Goal: Task Accomplishment & Management: Use online tool/utility

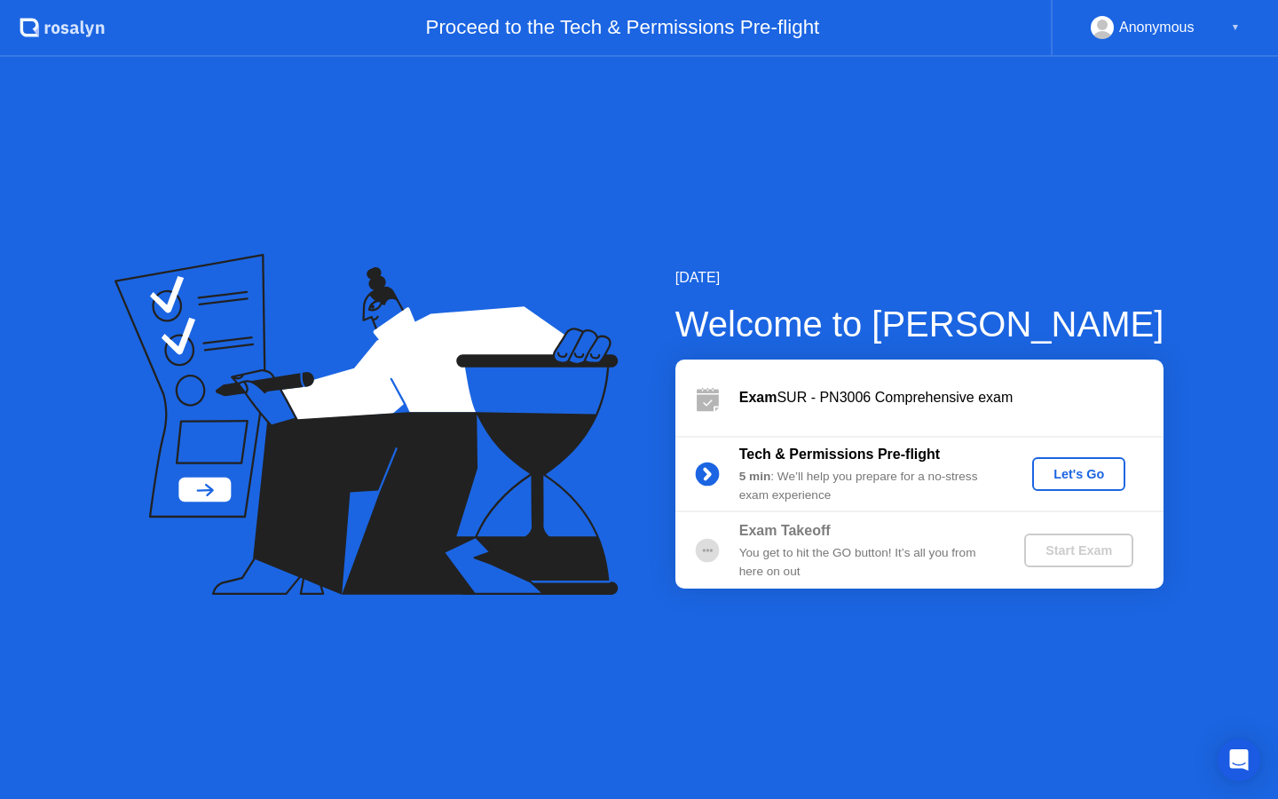
click at [1067, 468] on div "Let's Go" at bounding box center [1078, 474] width 79 height 14
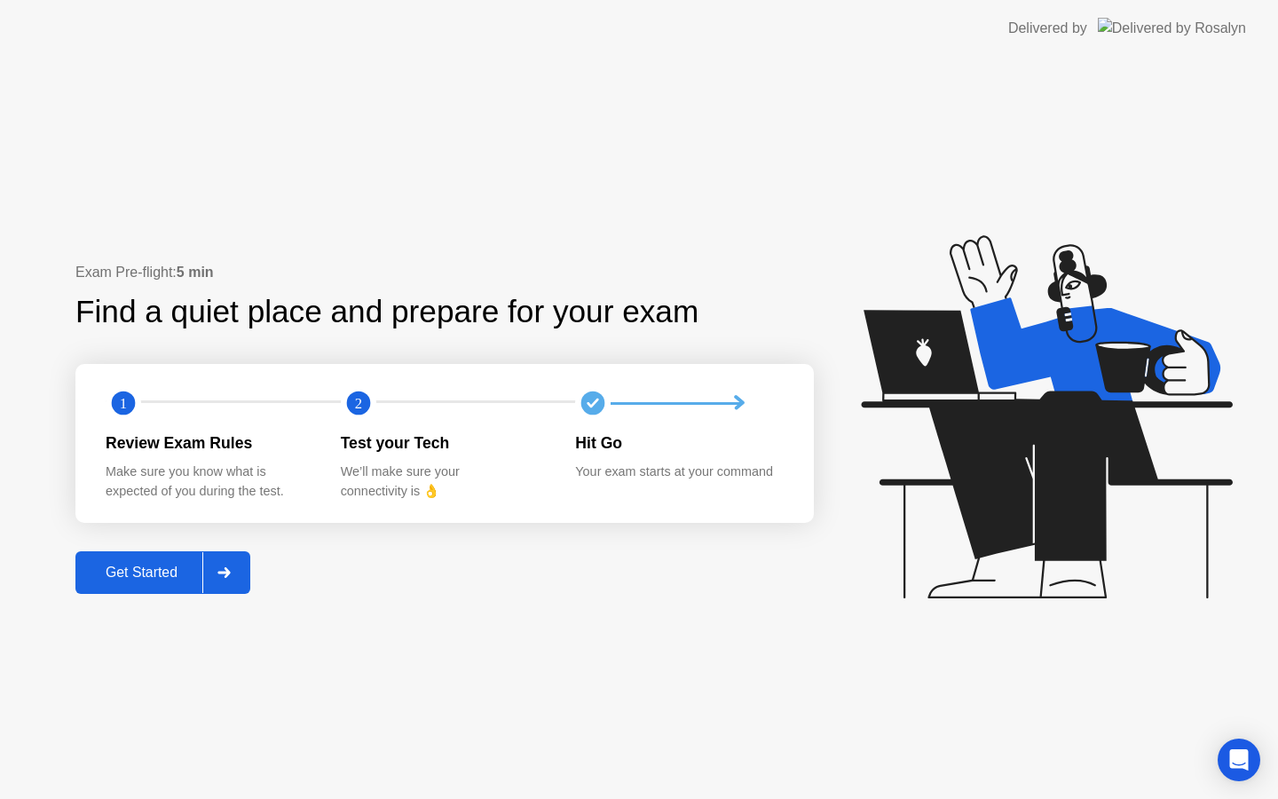
click at [138, 565] on div "Get Started" at bounding box center [142, 572] width 122 height 16
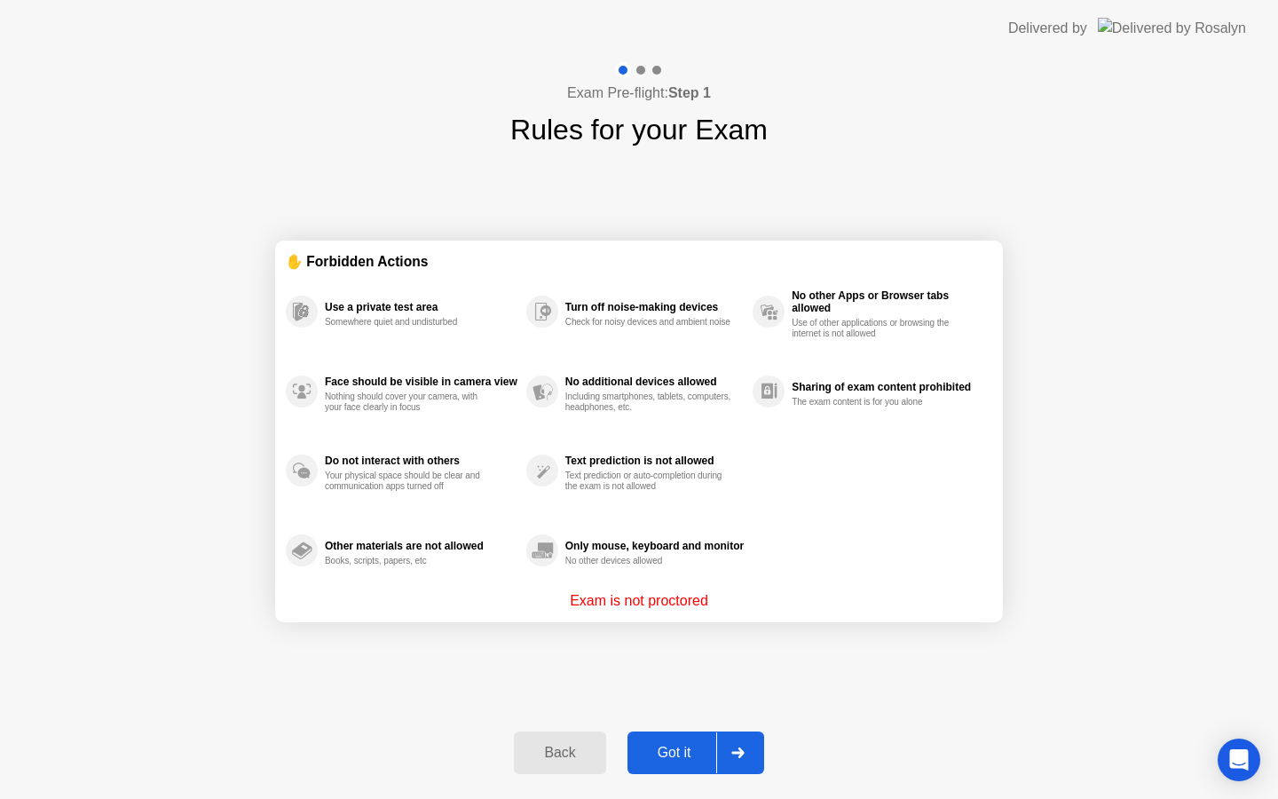
click at [677, 745] on div "Got it" at bounding box center [674, 752] width 83 height 16
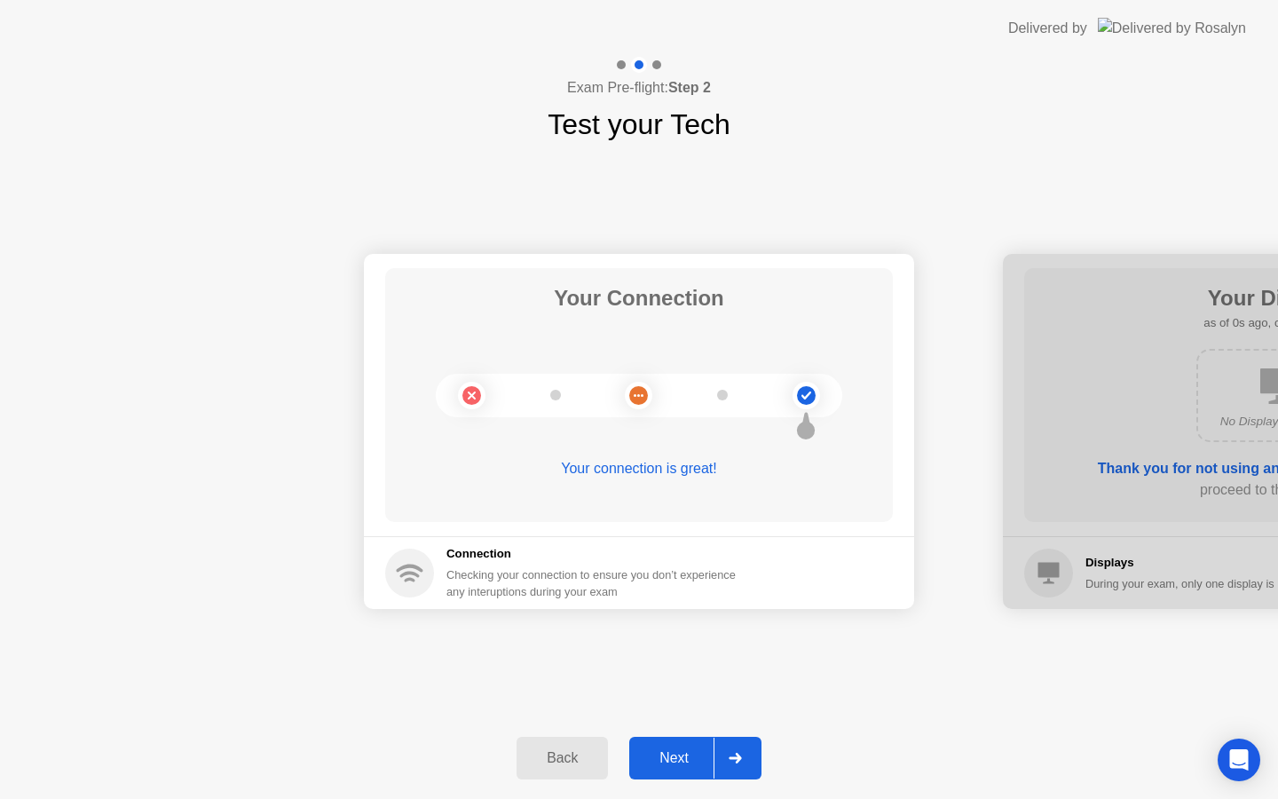
click at [673, 745] on button "Next" at bounding box center [695, 757] width 132 height 43
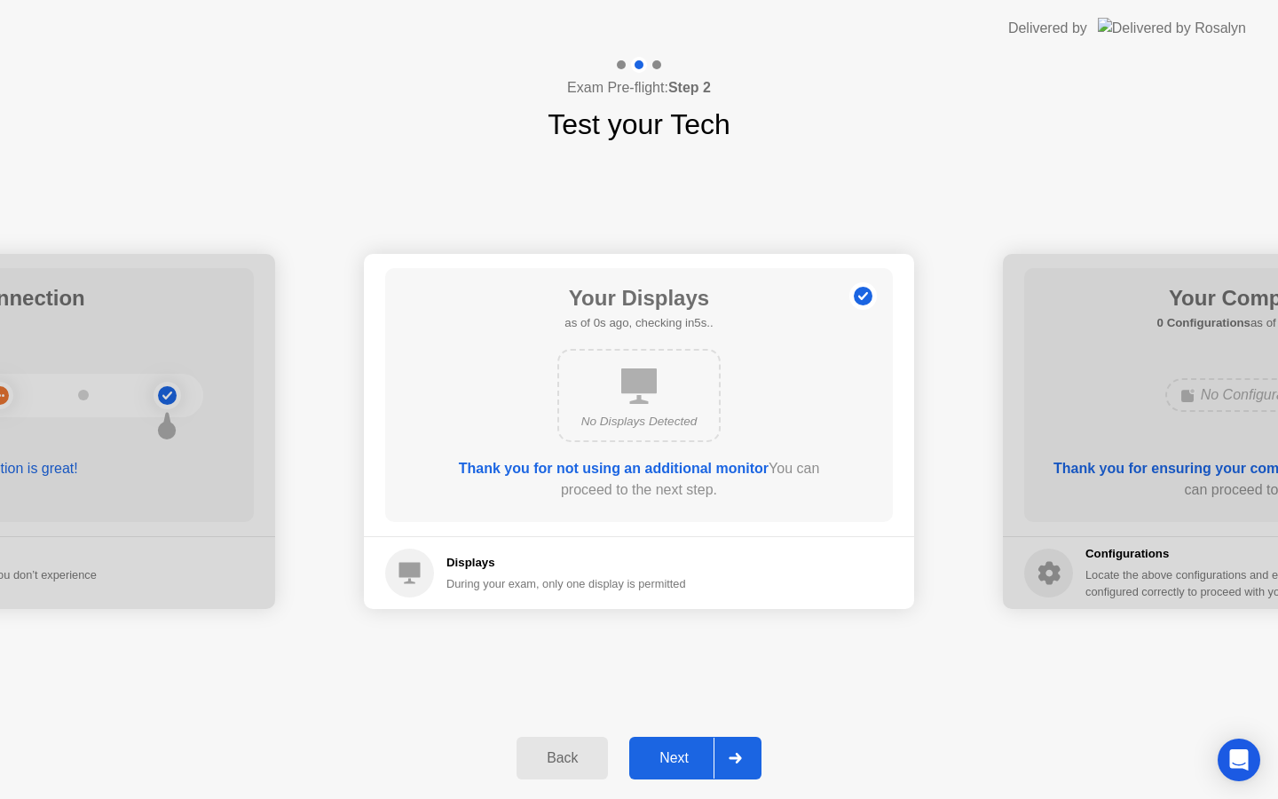
click at [673, 745] on button "Next" at bounding box center [695, 757] width 132 height 43
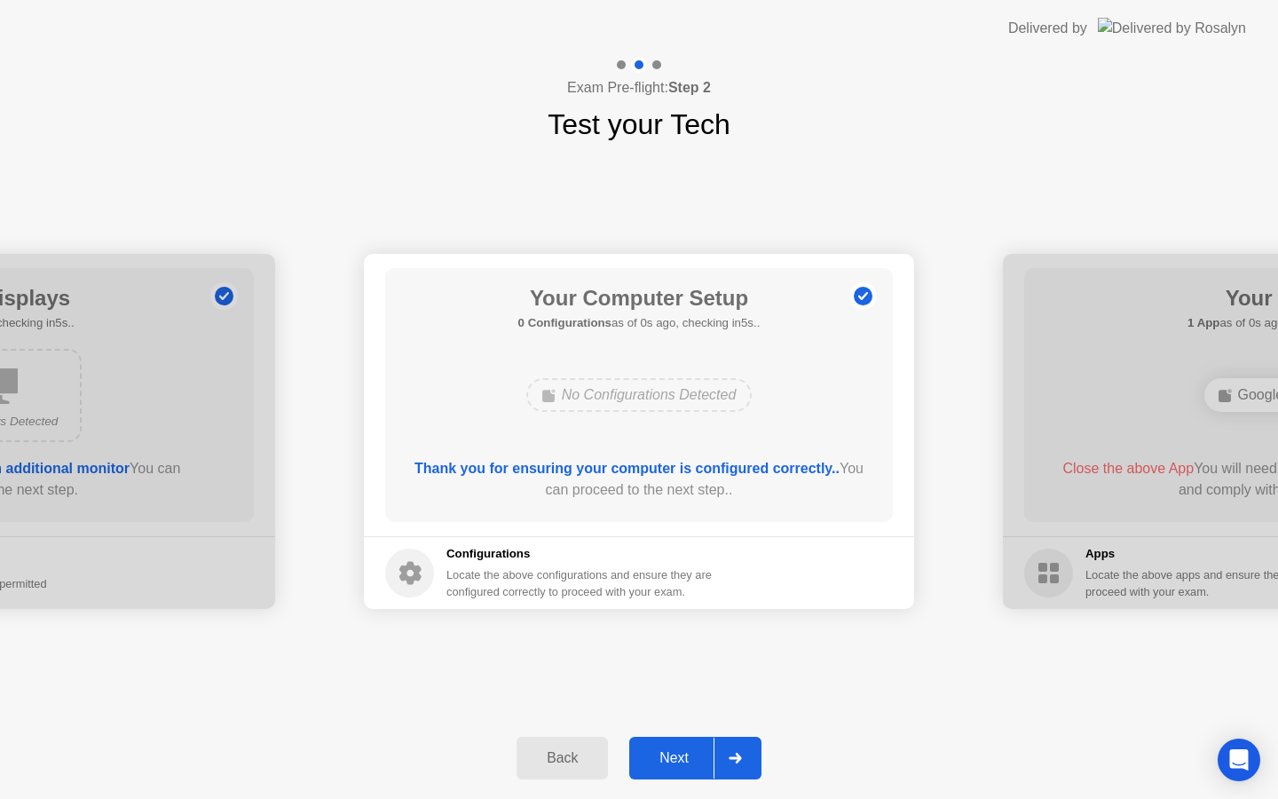
click at [673, 745] on button "Next" at bounding box center [695, 757] width 132 height 43
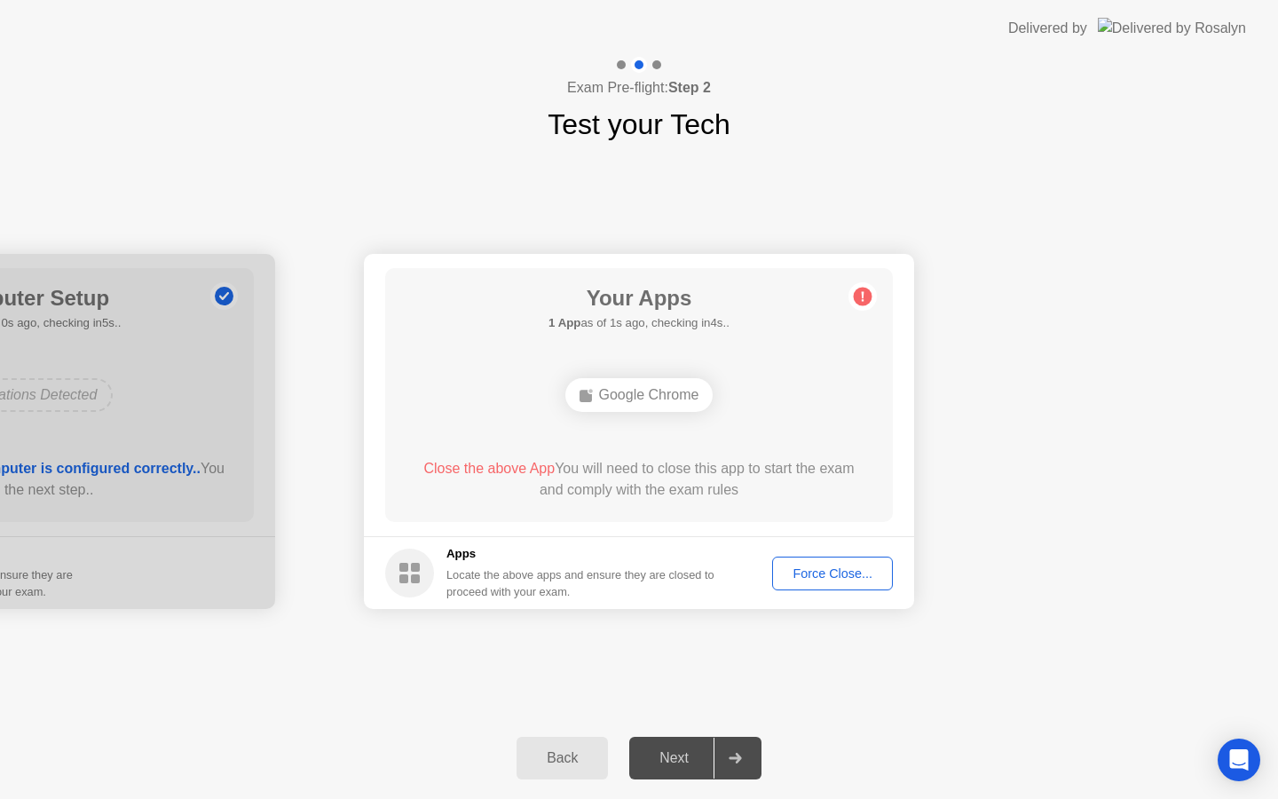
click at [815, 568] on div "Force Close..." at bounding box center [832, 573] width 108 height 14
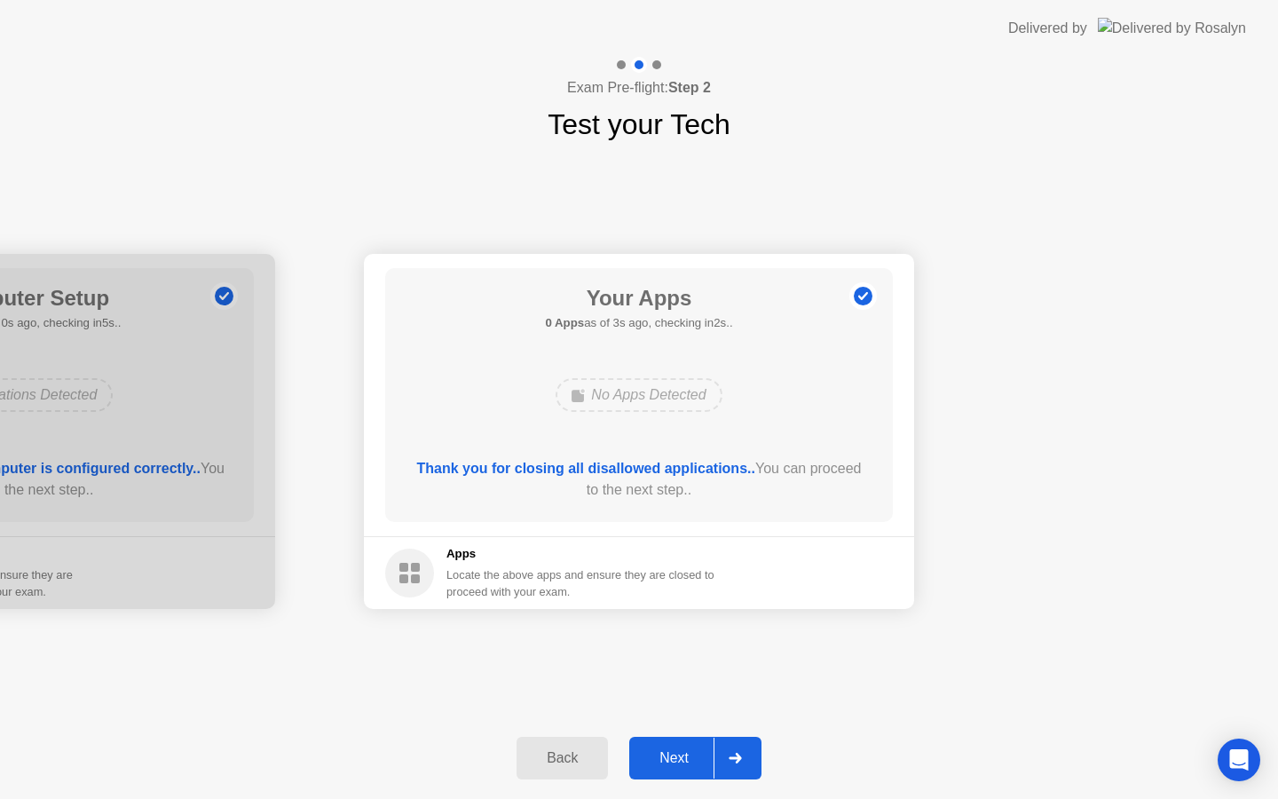
click at [682, 759] on div "Next" at bounding box center [673, 758] width 79 height 16
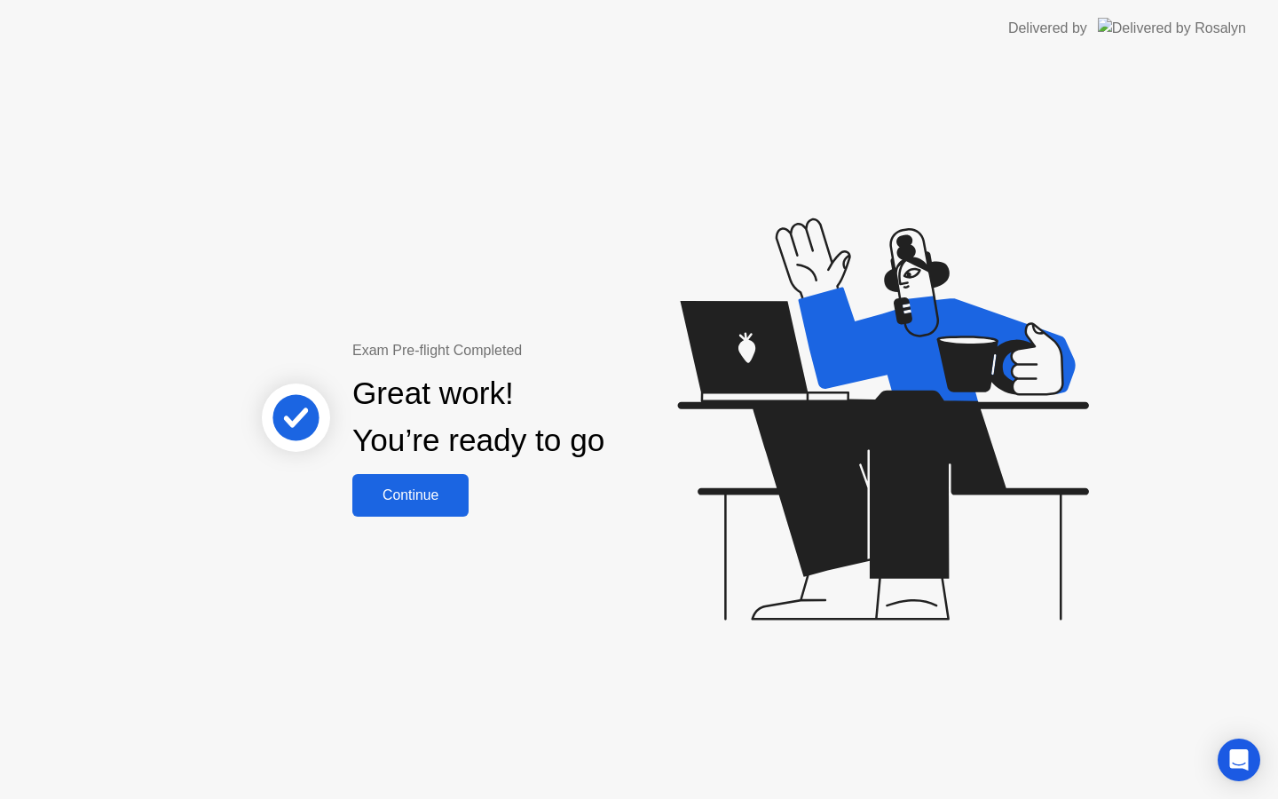
click at [411, 501] on div "Continue" at bounding box center [411, 495] width 106 height 16
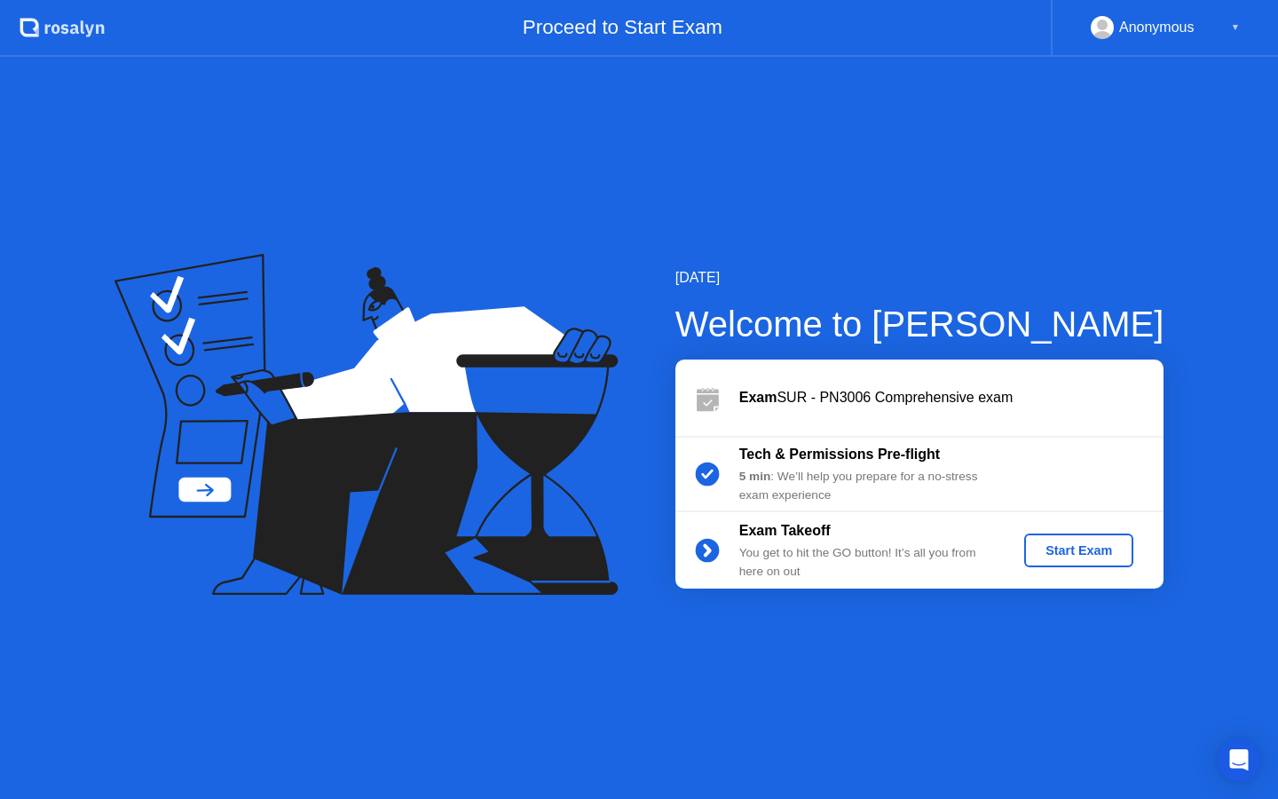
click at [1066, 563] on button "Start Exam" at bounding box center [1078, 550] width 109 height 34
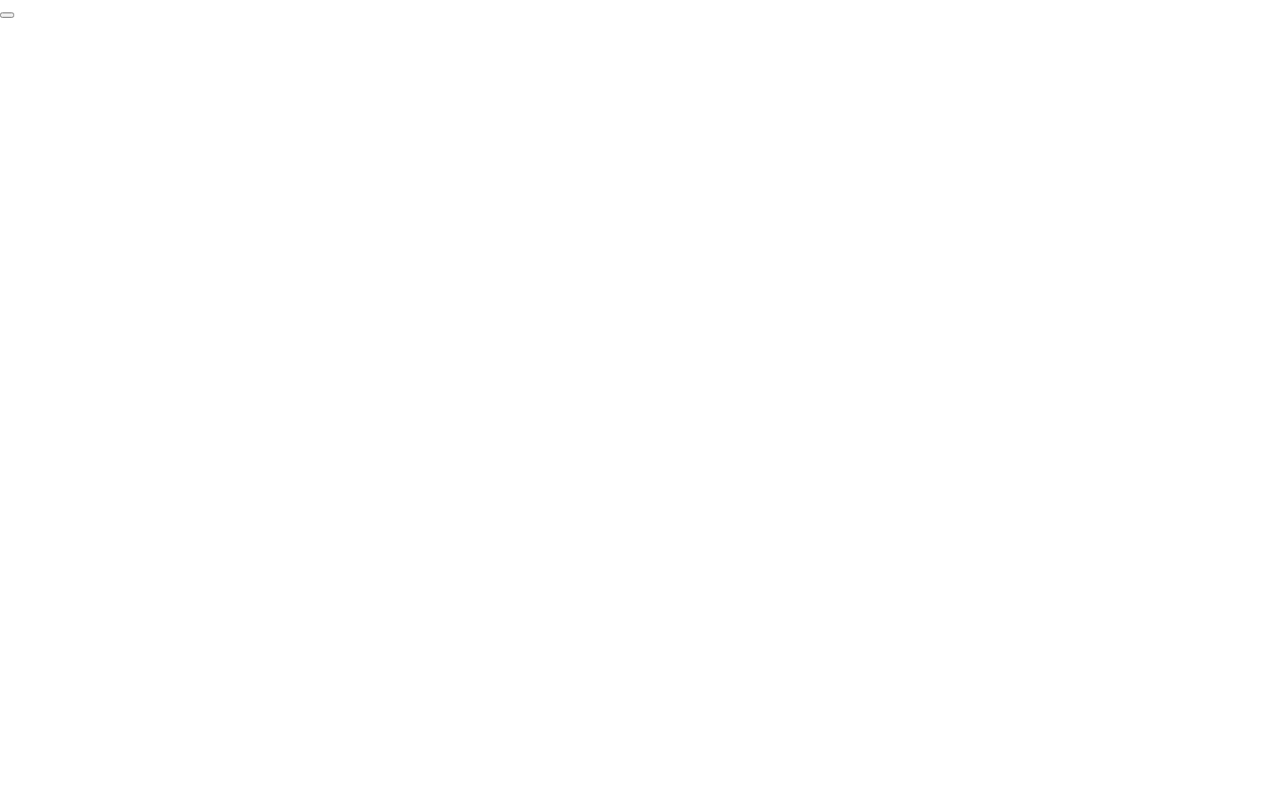
click div "End Proctoring Session"
